Goal: Find specific page/section: Find specific page/section

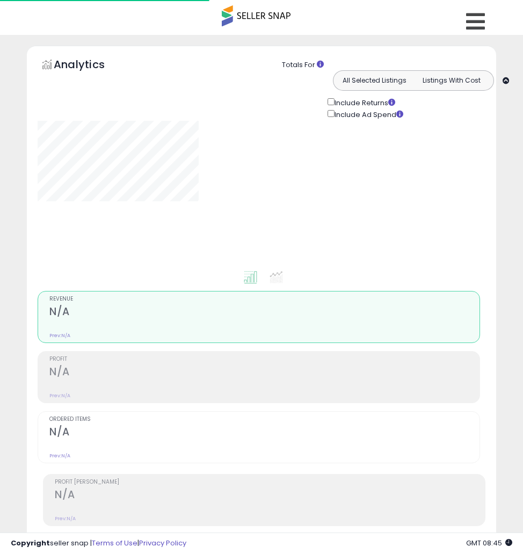
type input "*********"
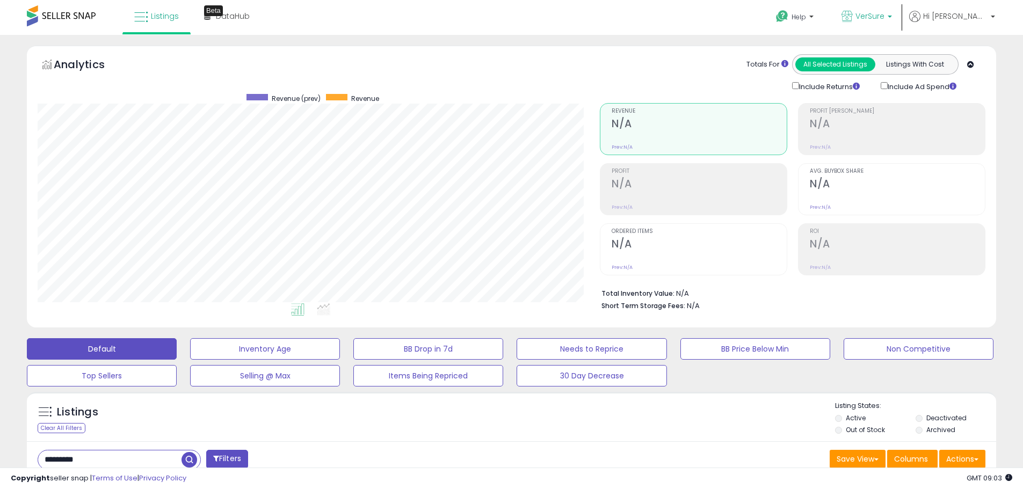
click at [523, 15] on span "VerSure" at bounding box center [870, 16] width 29 height 11
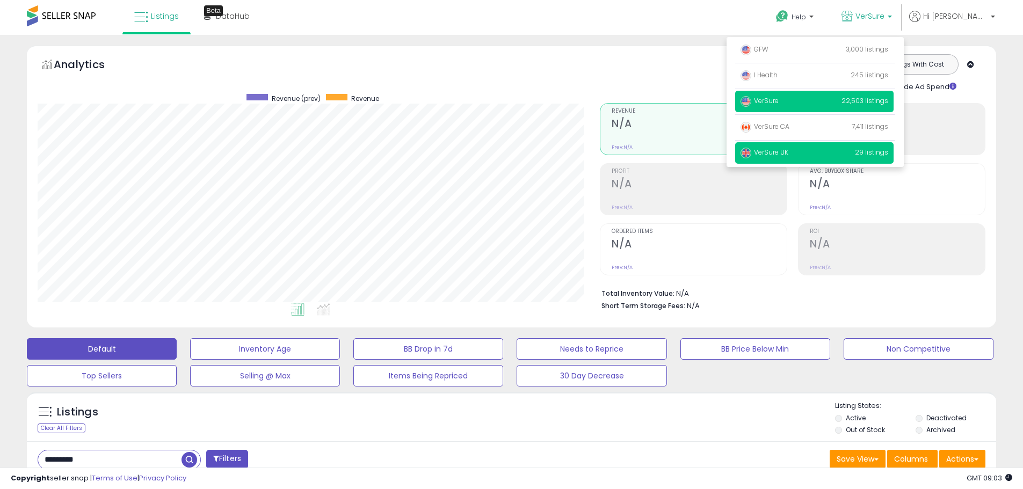
click at [523, 155] on span "VerSure UK" at bounding box center [765, 152] width 48 height 9
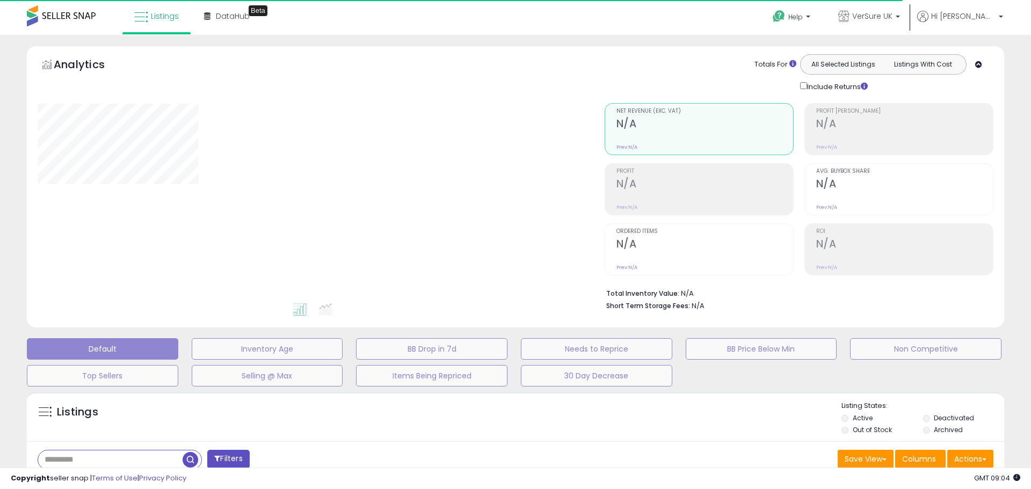
type input "*********"
